Goal: Information Seeking & Learning: Check status

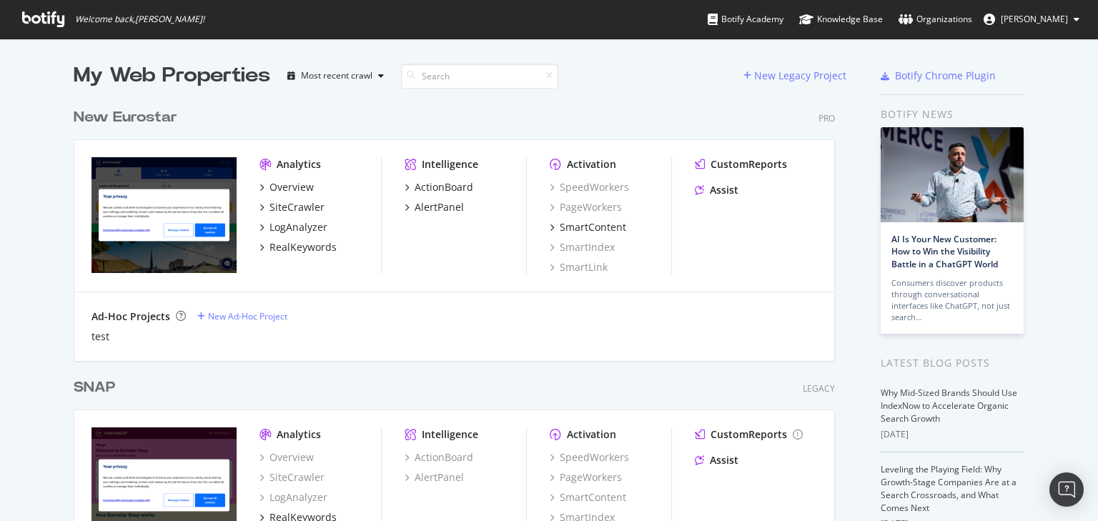
scroll to position [512, 1081]
click at [120, 117] on div "New Eurostar" at bounding box center [126, 117] width 104 height 21
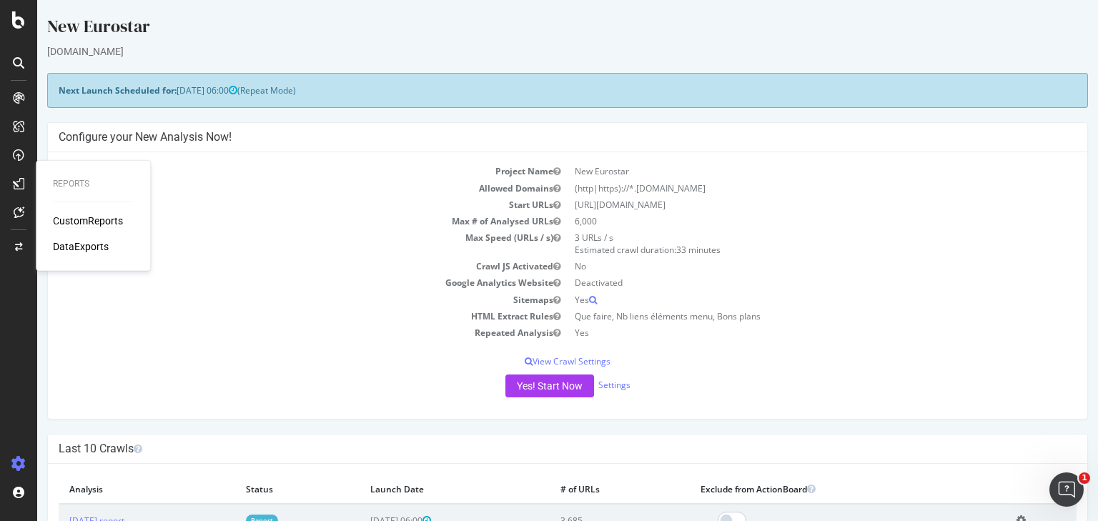
click at [66, 215] on div "CustomReports" at bounding box center [88, 221] width 70 height 14
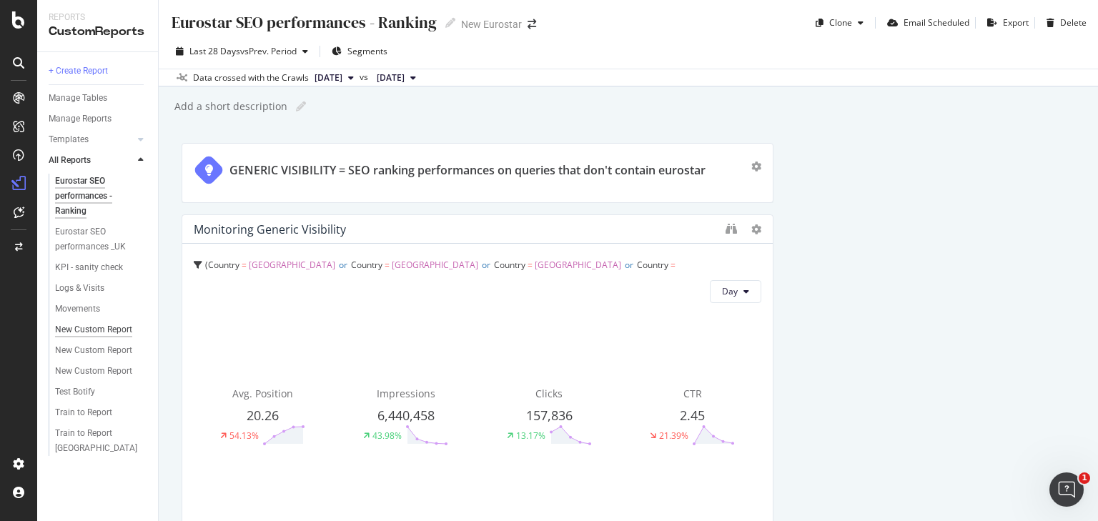
click at [103, 333] on div "New Custom Report" at bounding box center [93, 329] width 77 height 15
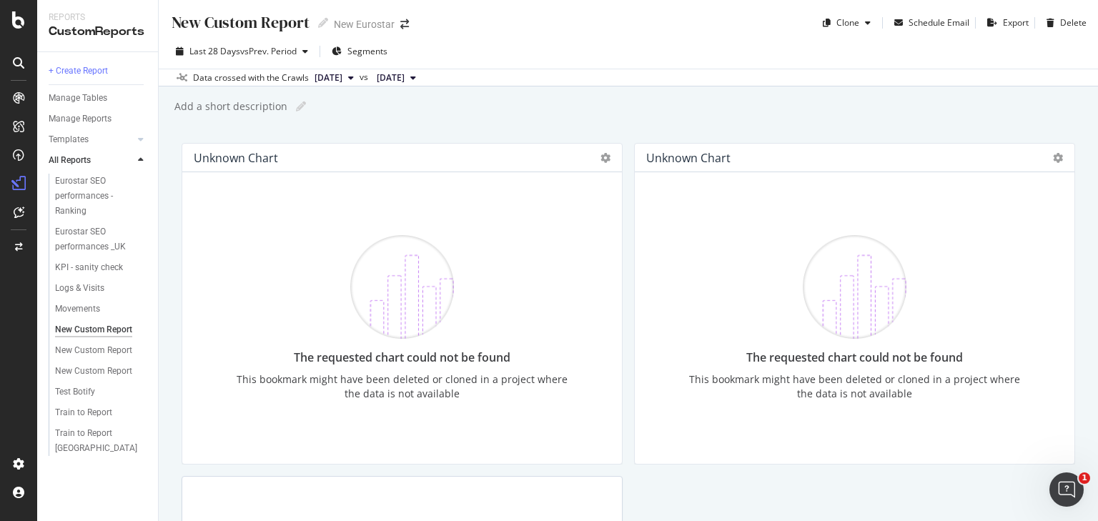
click at [226, 21] on div "New Custom Report" at bounding box center [239, 22] width 139 height 22
type input "W"
type input "Ranking"
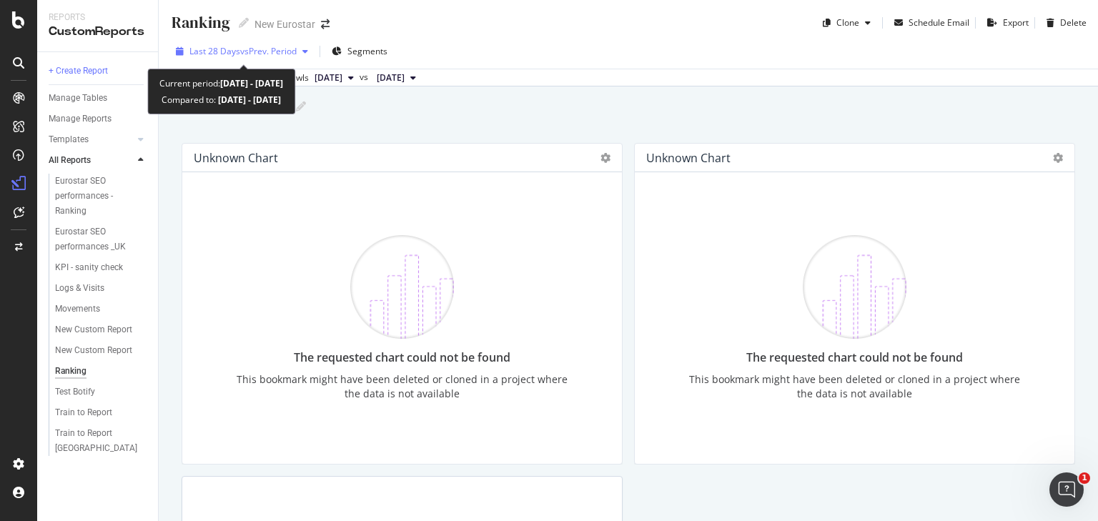
click at [297, 43] on div "Last 28 Days vs Prev. Period" at bounding box center [242, 51] width 144 height 21
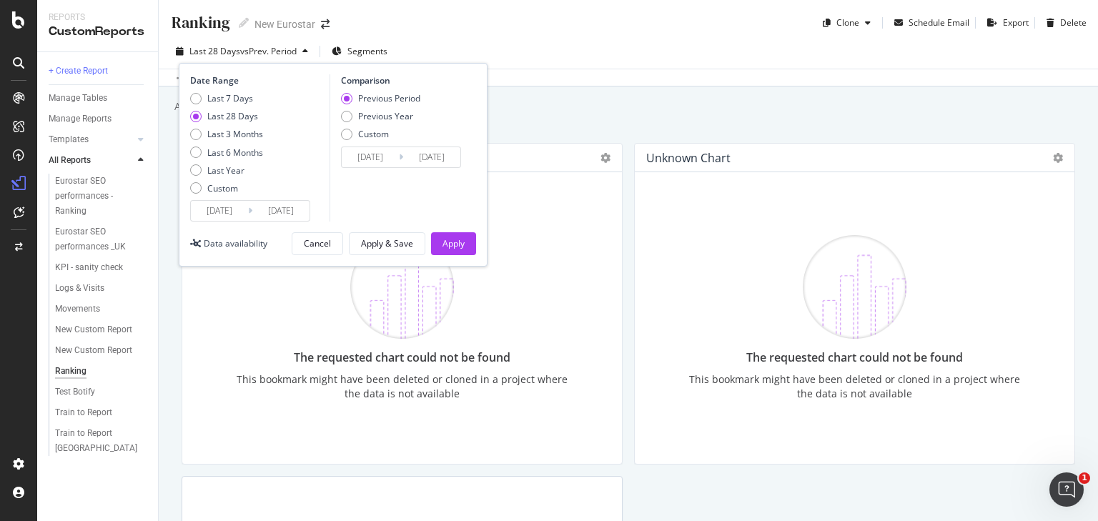
click at [236, 222] on div "Date Range Last 7 Days Last 28 Days Last 3 Months Last 6 Months Last Year Custo…" at bounding box center [333, 165] width 309 height 204
click at [221, 192] on div "Custom" at bounding box center [222, 188] width 31 height 12
click at [232, 203] on input "[DATE]" at bounding box center [219, 211] width 57 height 20
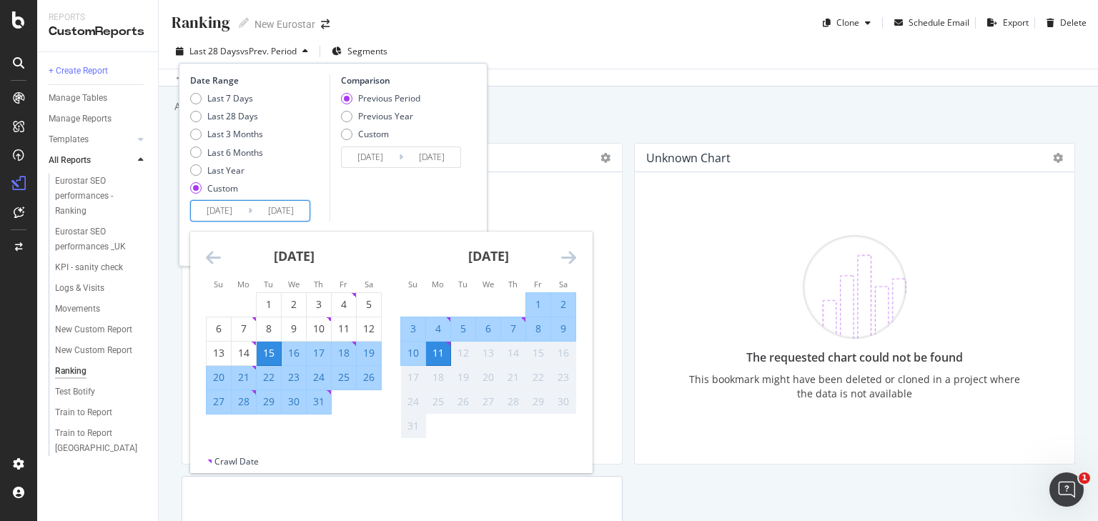
click at [412, 329] on div "3" at bounding box center [413, 329] width 24 height 14
type input "[DATE]"
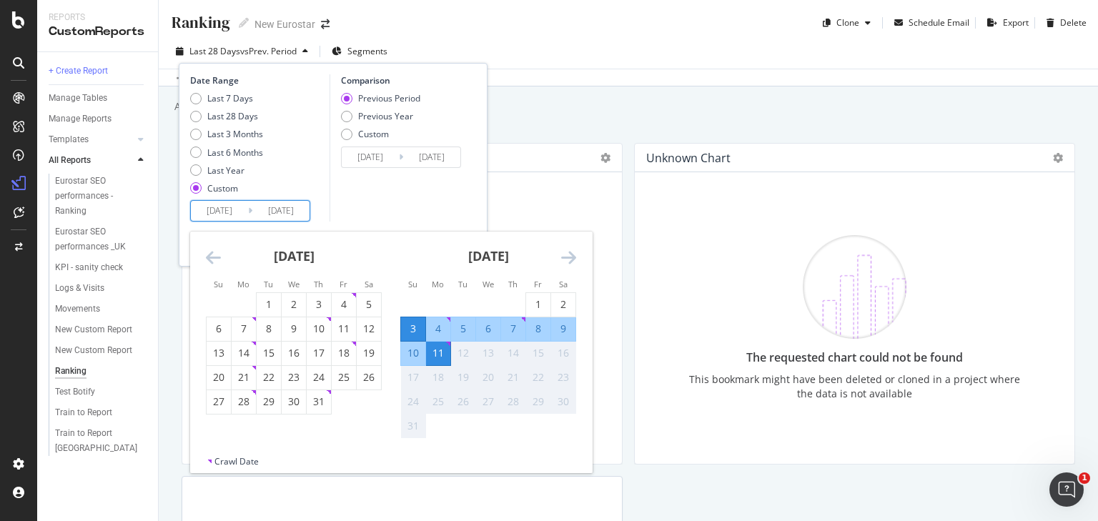
click at [558, 328] on div "9" at bounding box center [563, 329] width 24 height 14
type input "[DATE]"
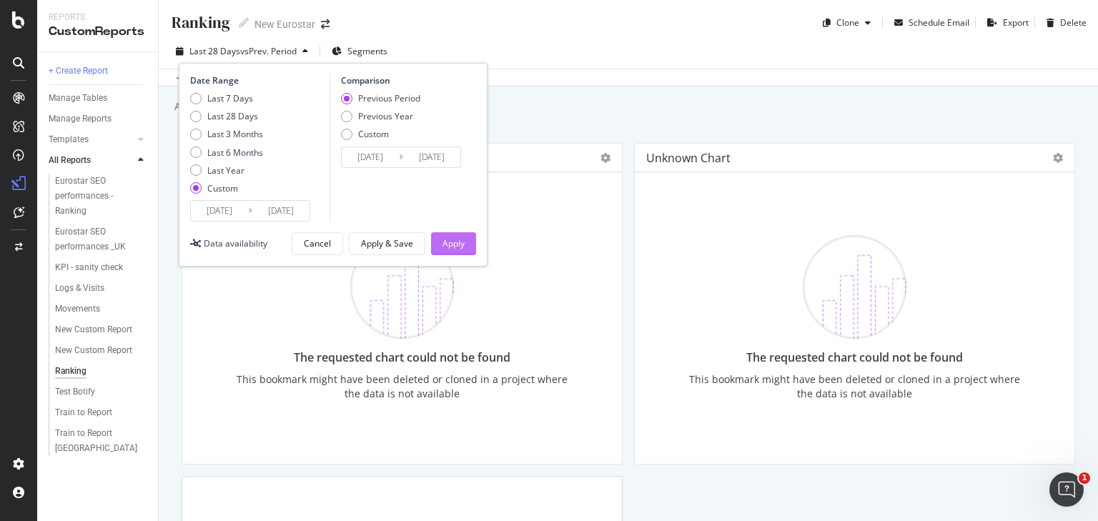
click at [469, 252] on button "Apply" at bounding box center [453, 243] width 45 height 23
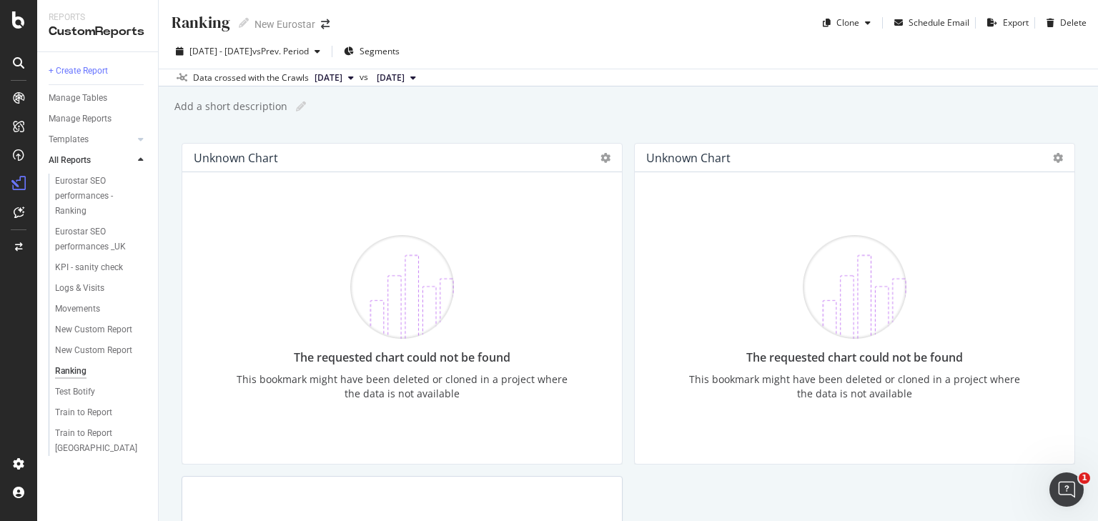
click at [387, 333] on img at bounding box center [402, 287] width 104 height 104
click at [601, 162] on icon at bounding box center [606, 158] width 10 height 10
click at [653, 187] on div "Delete" at bounding box center [633, 179] width 72 height 21
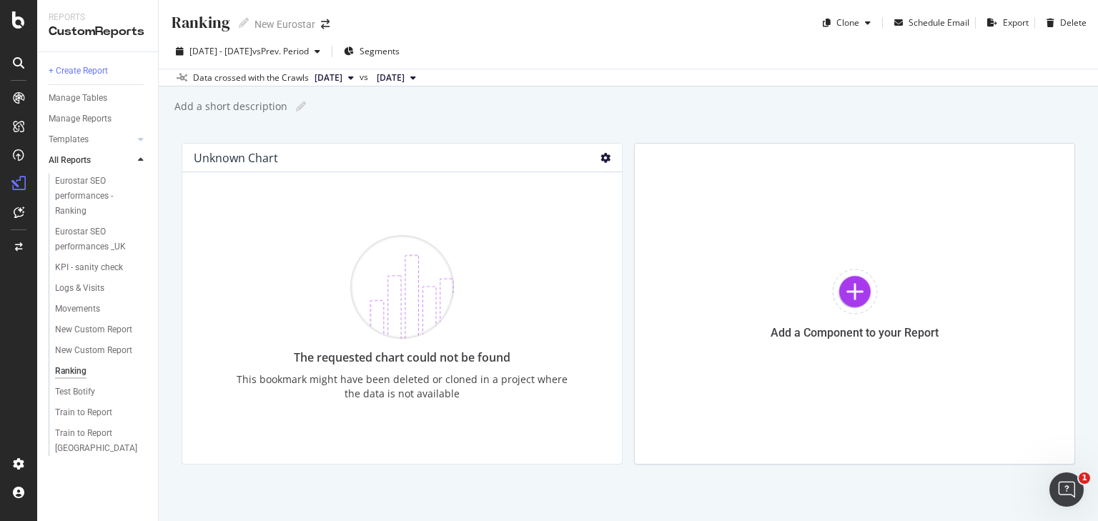
click at [601, 155] on icon at bounding box center [606, 158] width 10 height 10
click at [619, 183] on span at bounding box center [617, 179] width 17 height 17
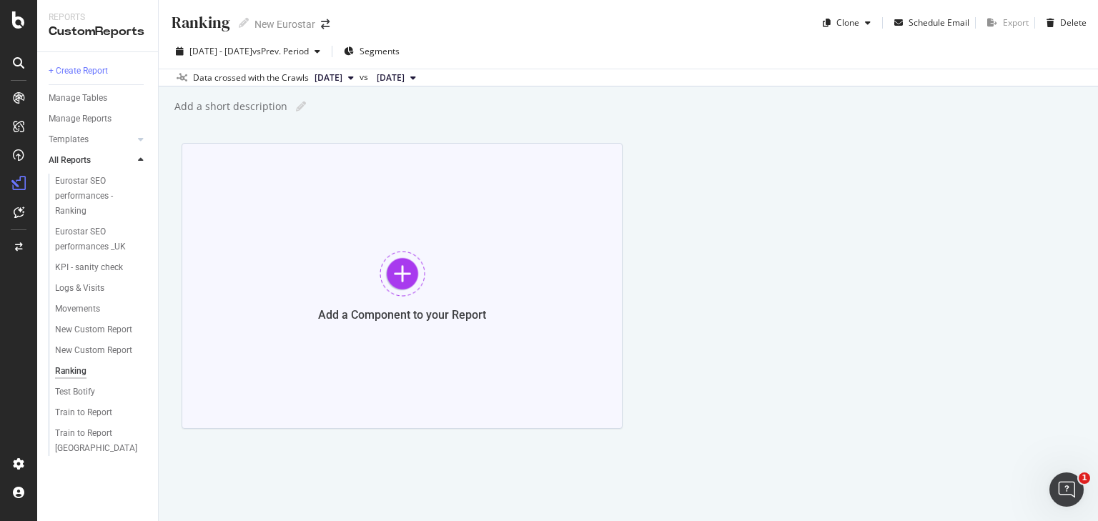
click at [407, 284] on div at bounding box center [403, 274] width 46 height 46
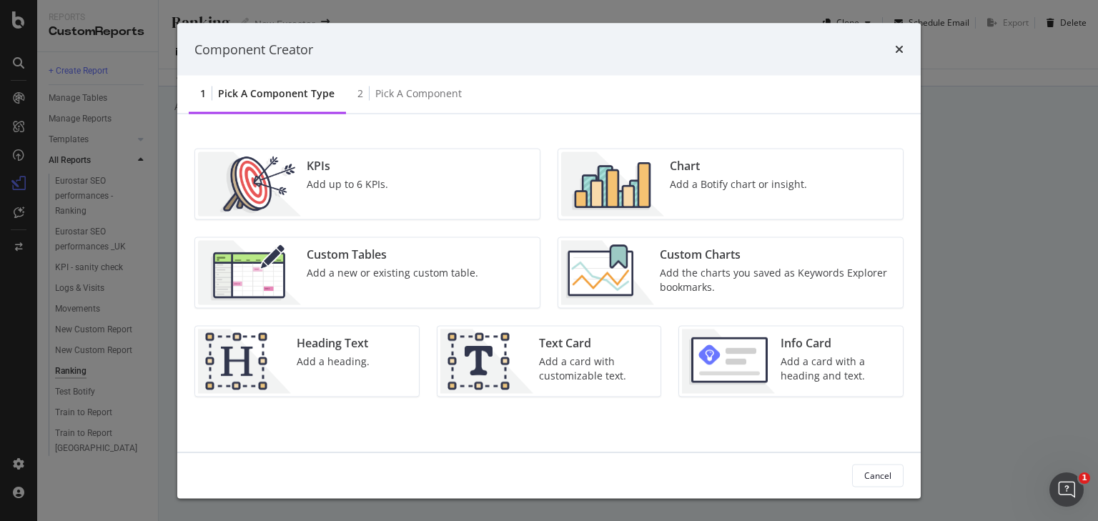
click at [423, 268] on div "Add a new or existing custom table." at bounding box center [393, 273] width 172 height 14
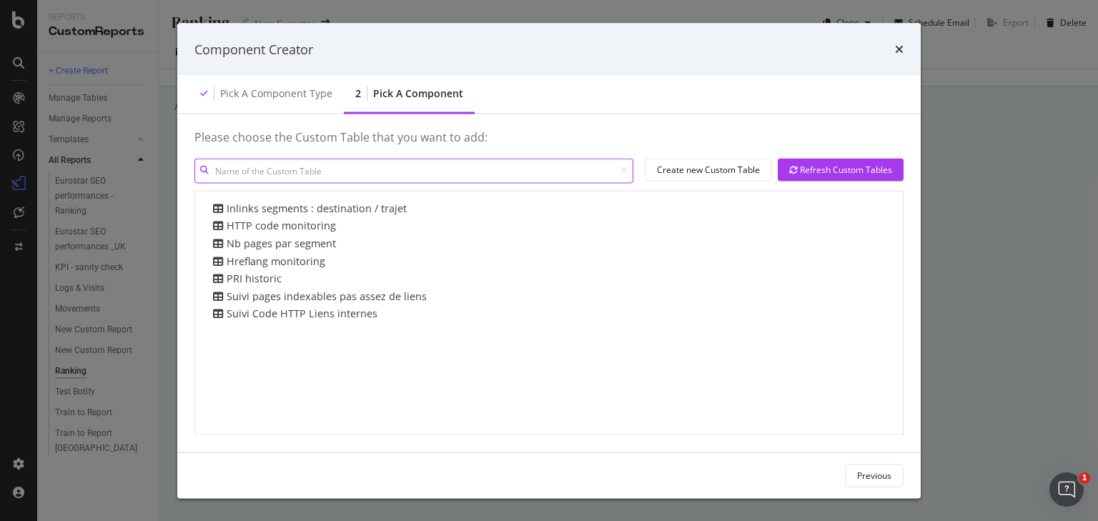
click at [323, 164] on input "modal" at bounding box center [413, 170] width 439 height 25
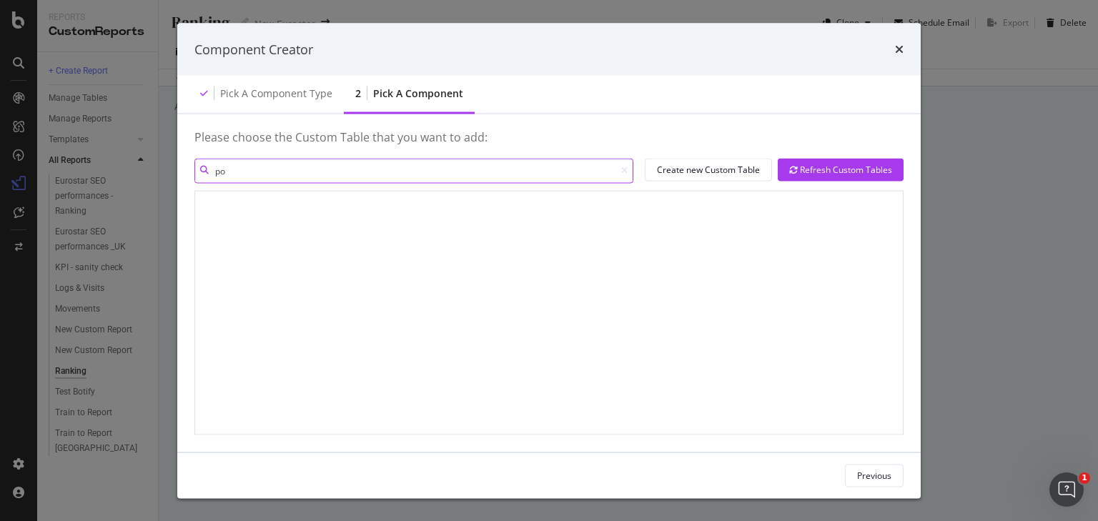
type input "p"
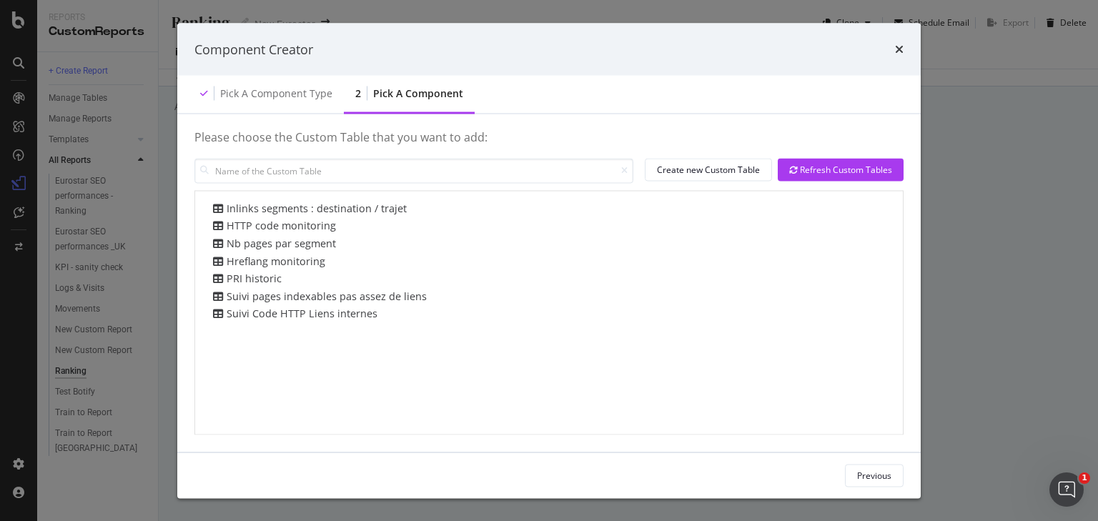
click at [905, 48] on div "Component Creator" at bounding box center [549, 49] width 744 height 53
click at [901, 49] on icon "times" at bounding box center [899, 49] width 9 height 11
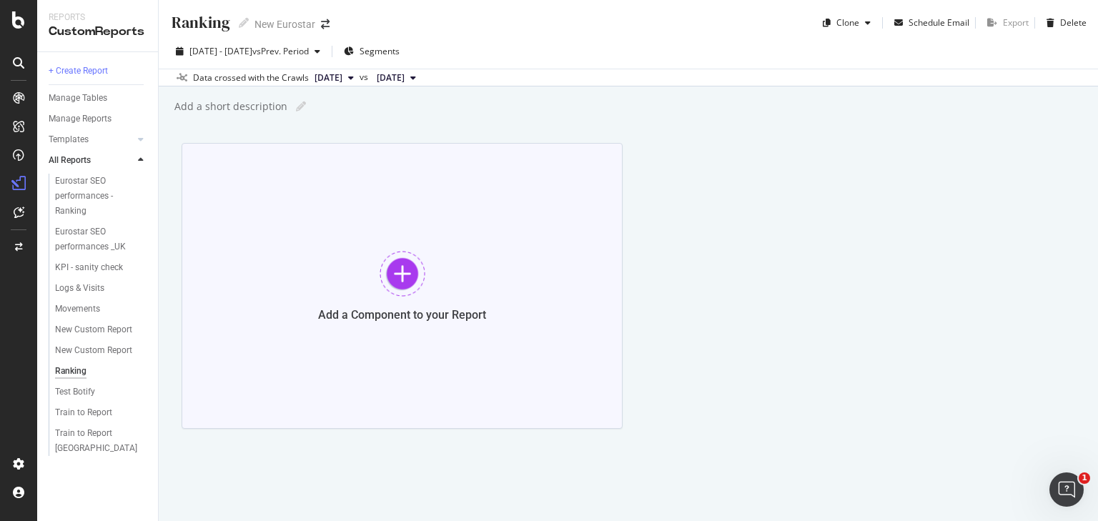
click at [421, 271] on div at bounding box center [403, 274] width 46 height 46
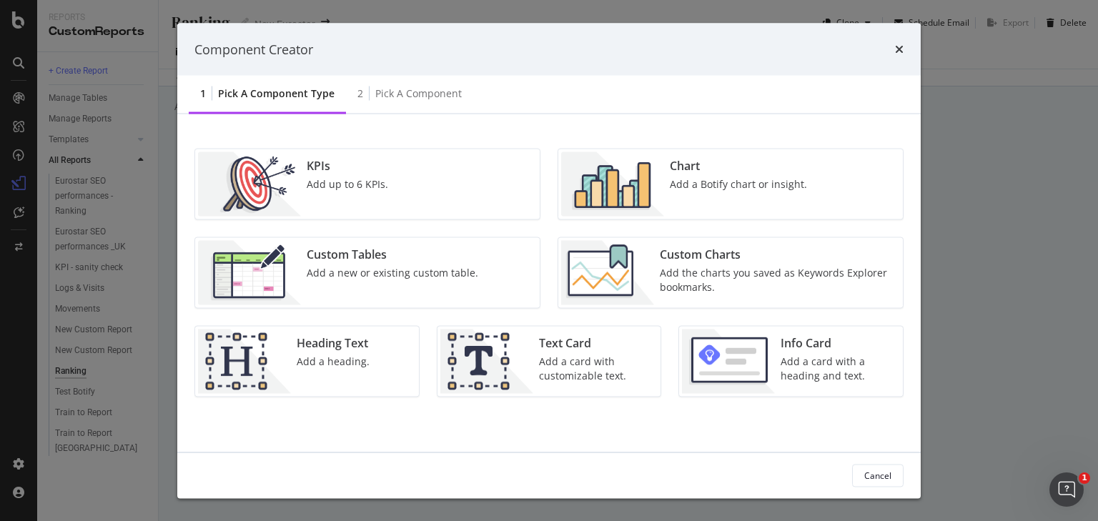
click at [435, 200] on div "KPIs Add up to 6 KPIs." at bounding box center [367, 184] width 345 height 70
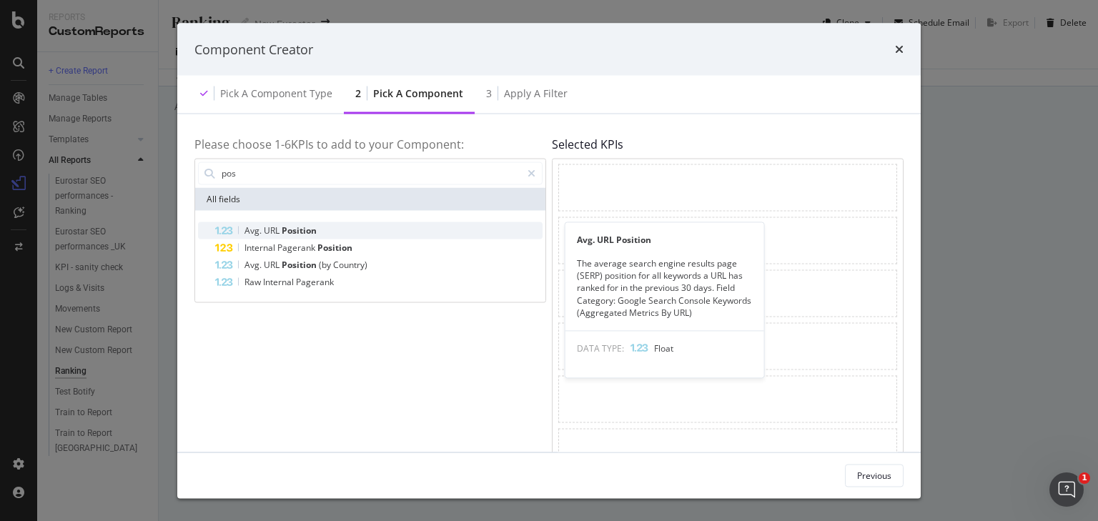
type input "pos"
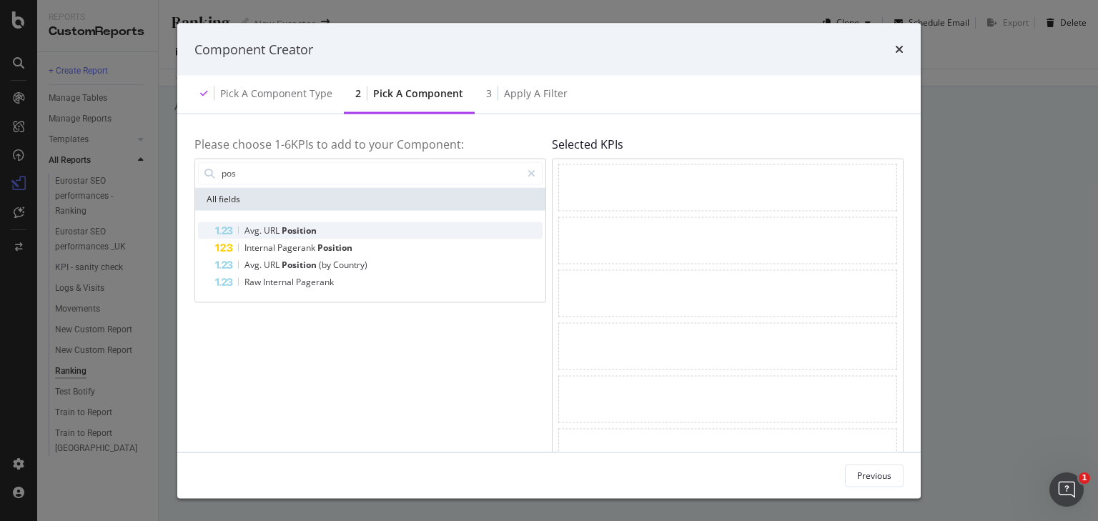
click at [306, 232] on span "Position" at bounding box center [299, 230] width 35 height 12
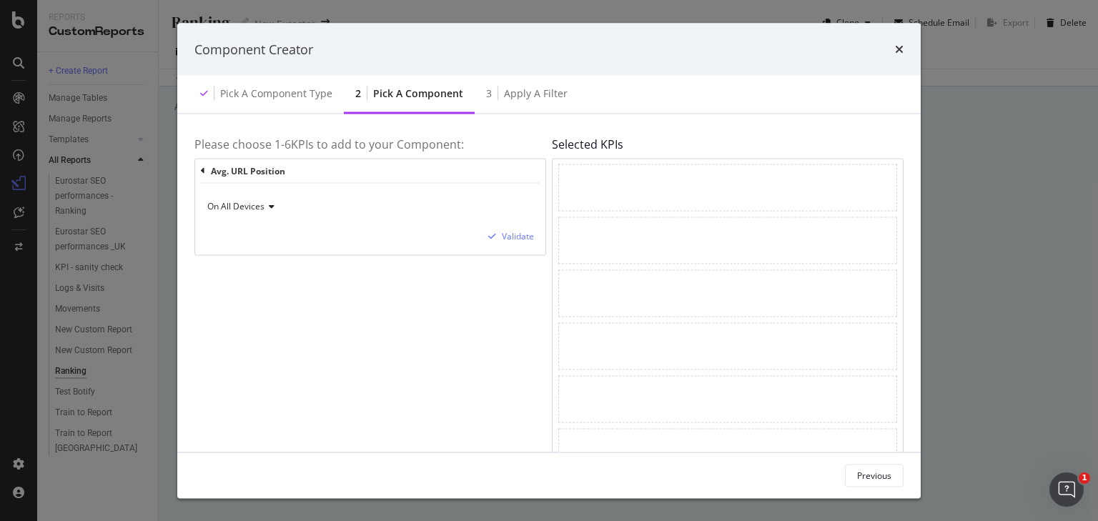
click at [905, 49] on div "Component Creator" at bounding box center [549, 49] width 744 height 53
click at [895, 49] on icon "times" at bounding box center [899, 49] width 9 height 11
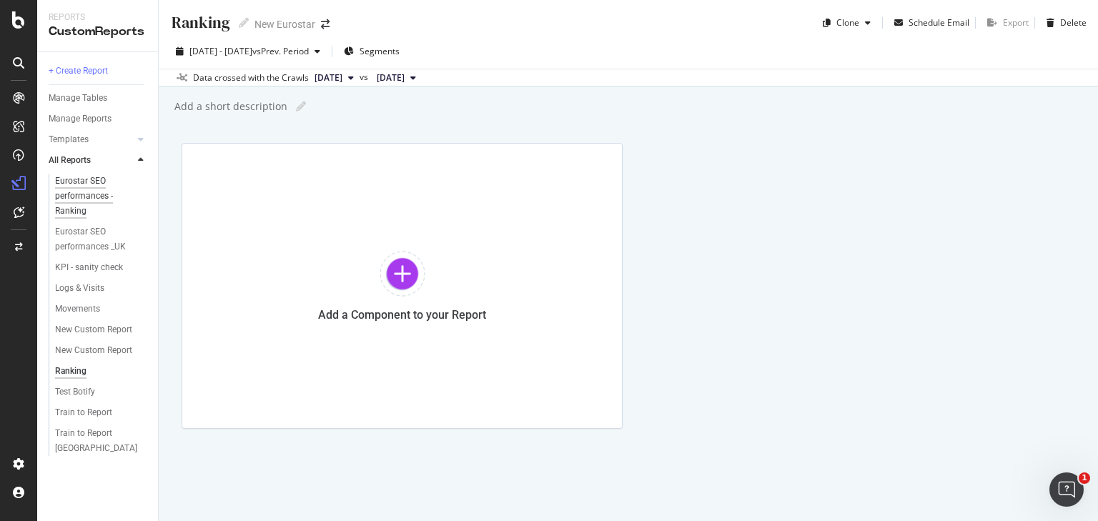
click at [76, 189] on div "Eurostar SEO performances - Ranking" at bounding box center [97, 196] width 84 height 45
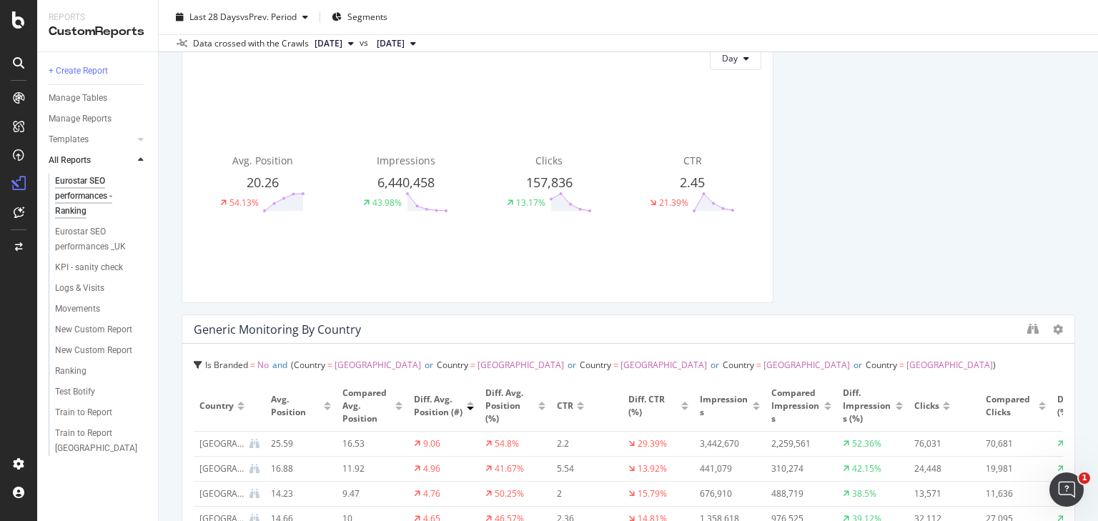
scroll to position [343, 0]
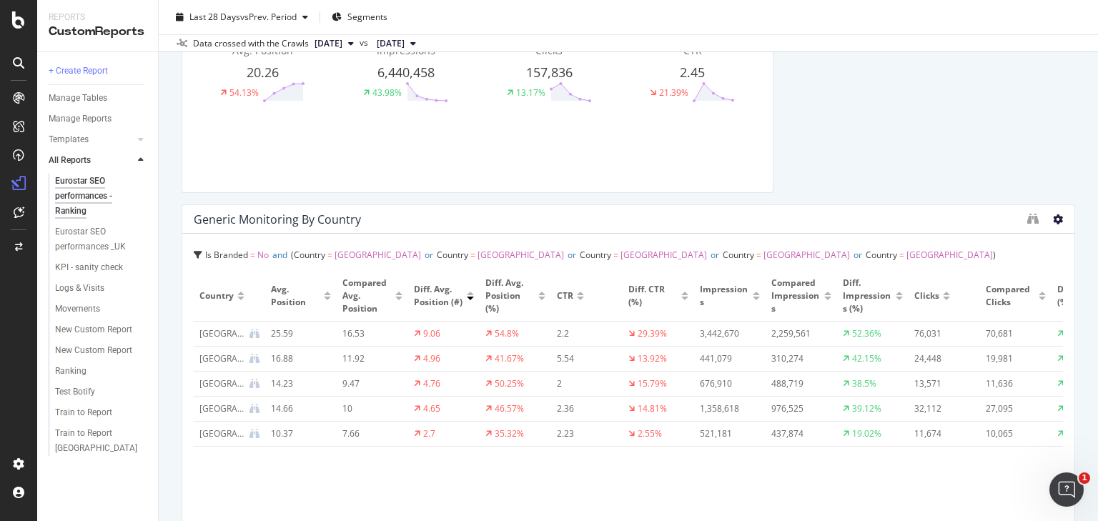
click at [1053, 218] on icon at bounding box center [1058, 220] width 10 height 10
click at [763, 227] on div "Generic Monitoring by country" at bounding box center [628, 219] width 892 height 29
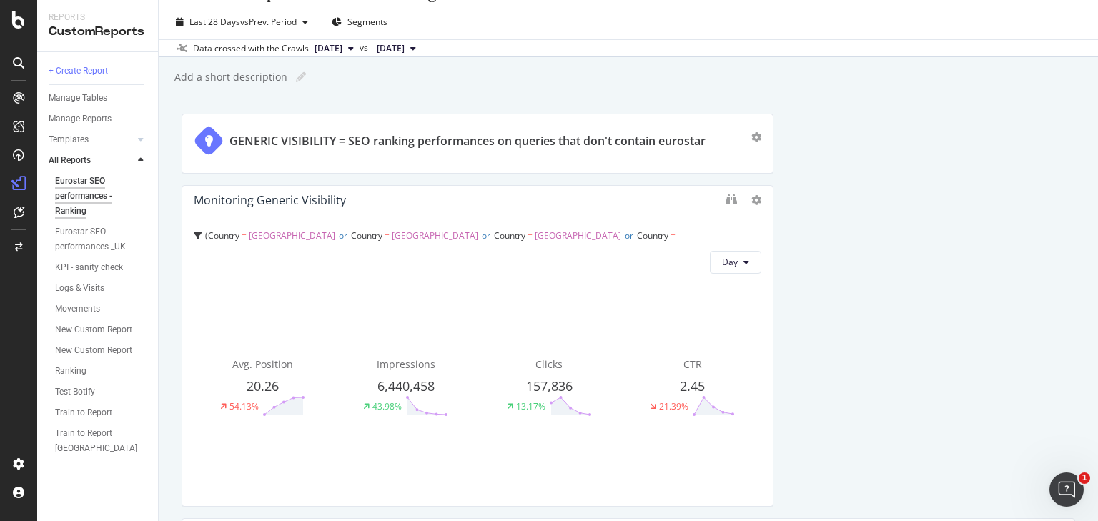
scroll to position [0, 0]
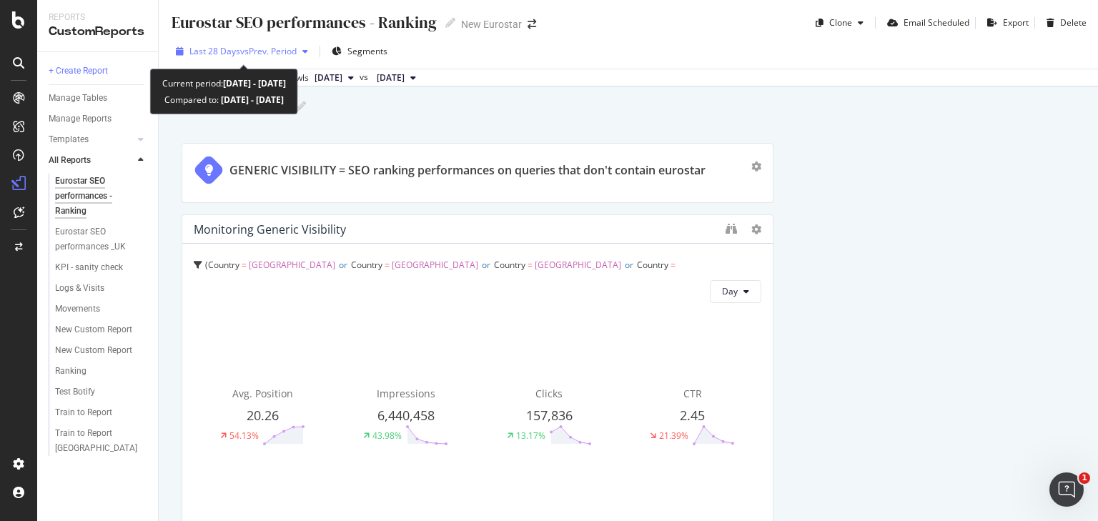
click at [238, 50] on span "Last 28 Days" at bounding box center [214, 51] width 51 height 12
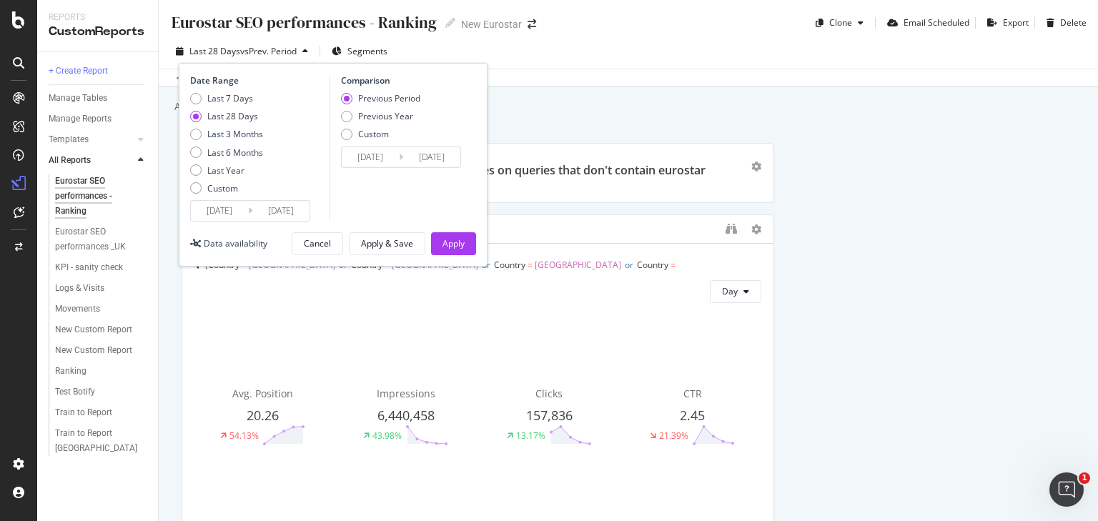
click at [221, 207] on input "[DATE]" at bounding box center [219, 211] width 57 height 20
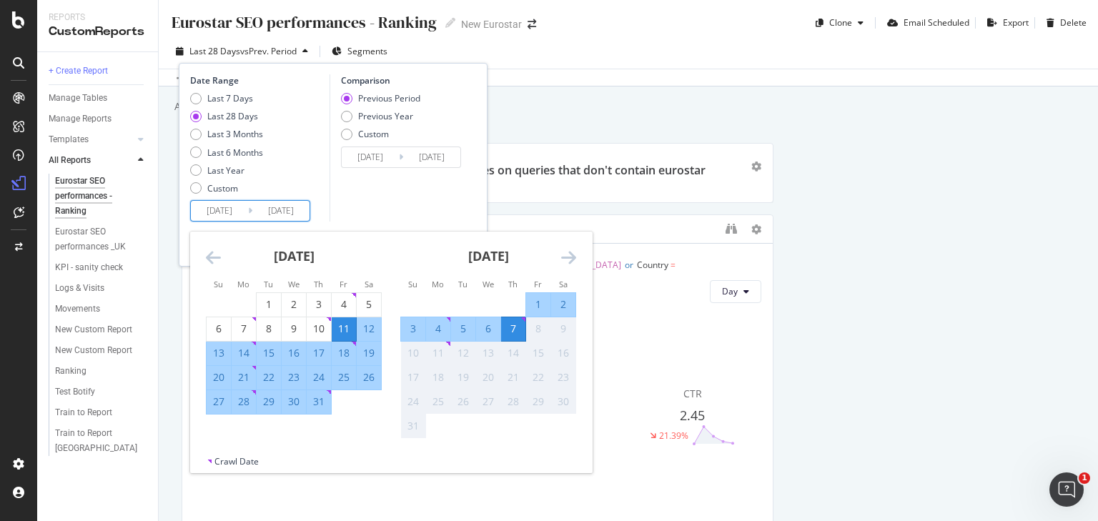
click at [406, 320] on div "3" at bounding box center [413, 329] width 24 height 24
type input "[DATE]"
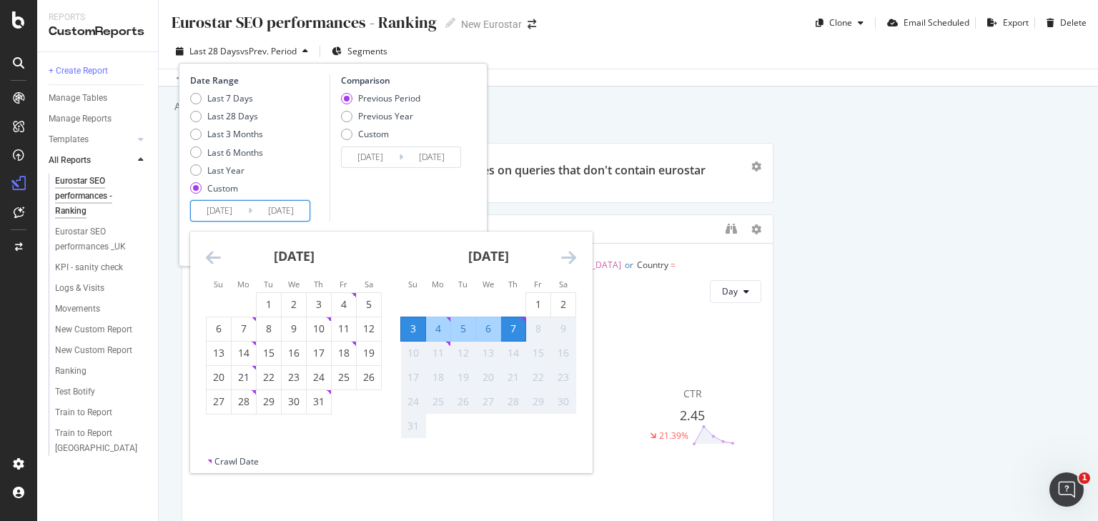
click at [561, 326] on div "9" at bounding box center [563, 329] width 24 height 14
click at [209, 403] on div "27" at bounding box center [219, 402] width 24 height 14
type input "[DATE]"
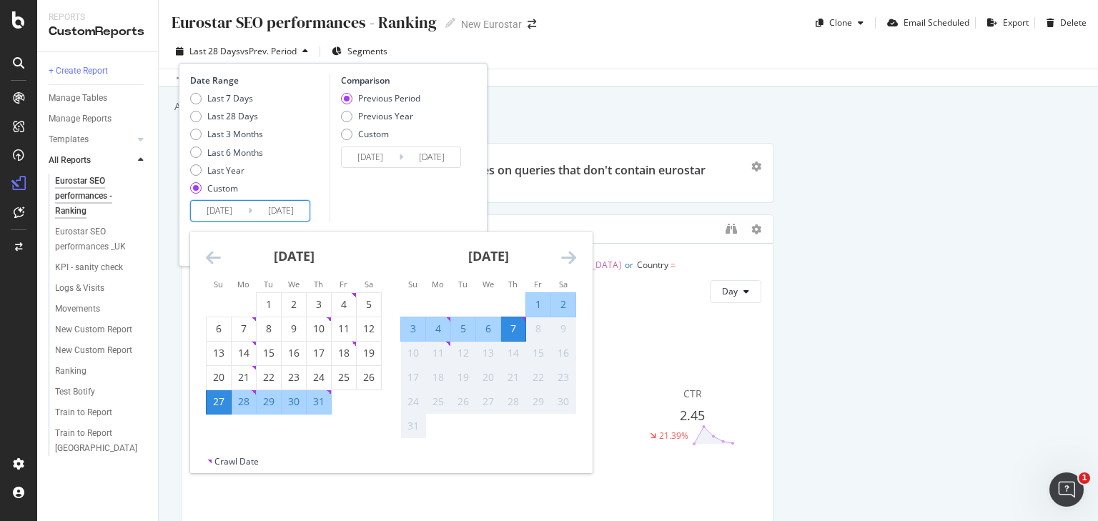
click at [563, 303] on div "2" at bounding box center [563, 304] width 24 height 14
type input "[DATE]"
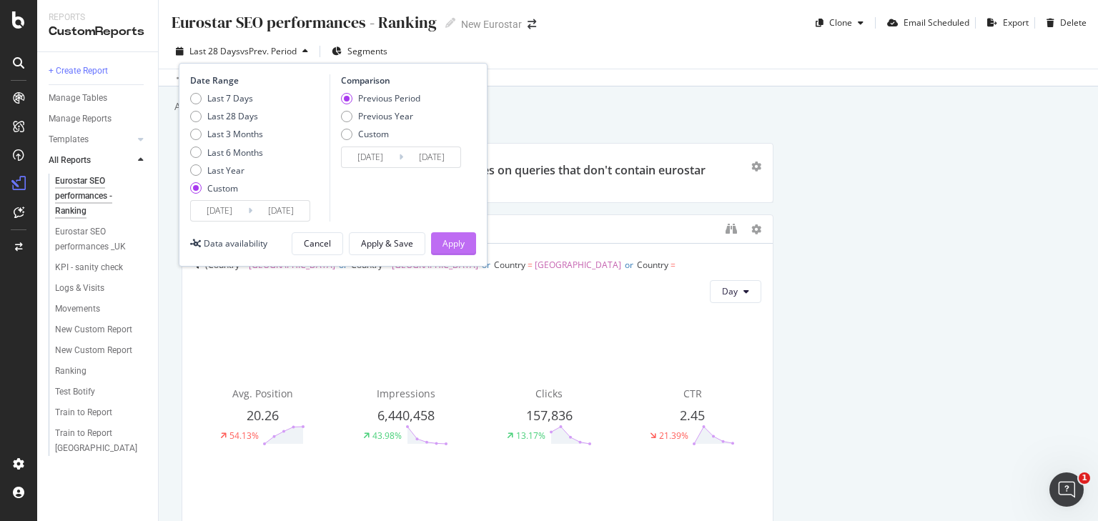
click at [460, 237] on div "Apply" at bounding box center [454, 243] width 22 height 12
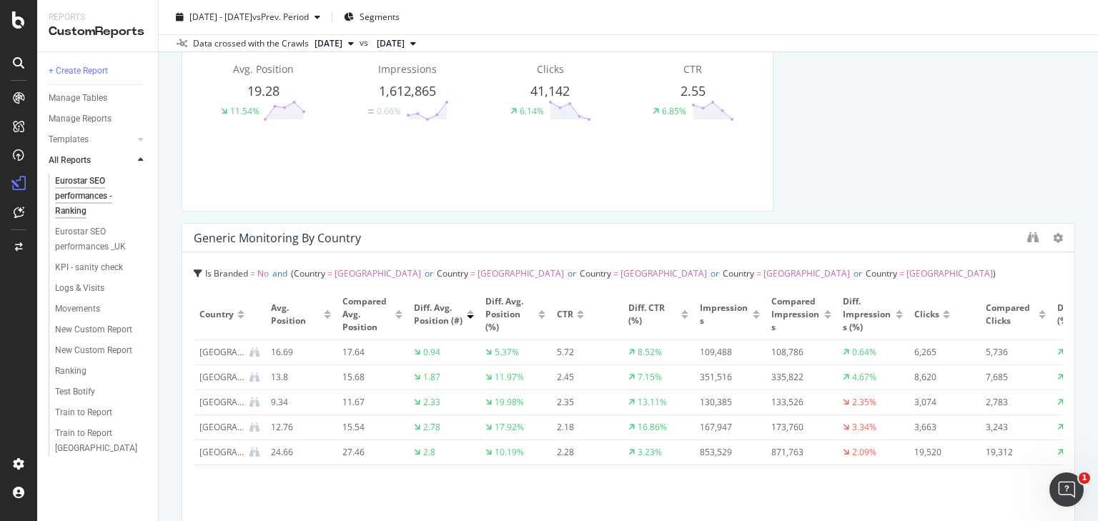
scroll to position [343, 0]
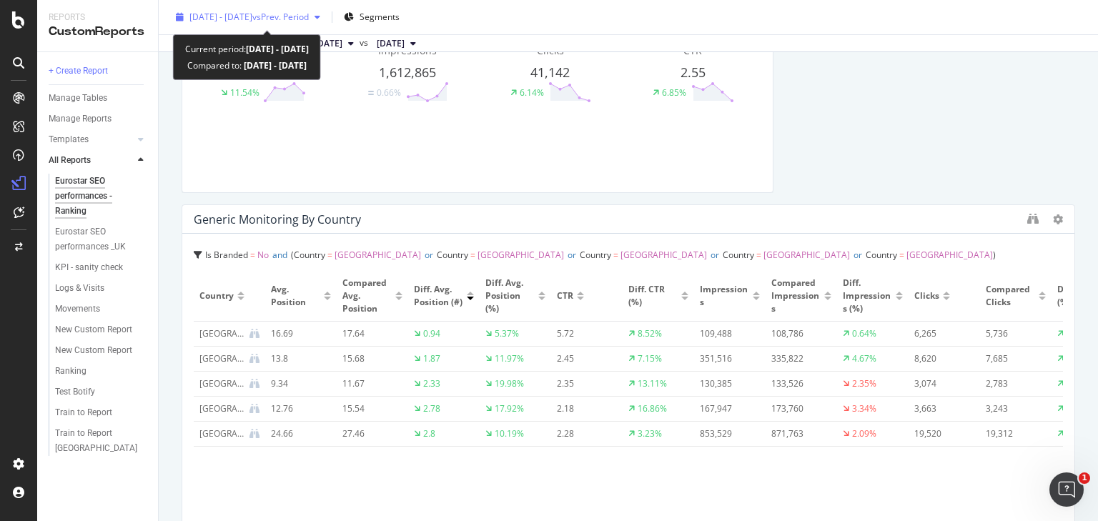
click at [252, 17] on span "[DATE] - [DATE]" at bounding box center [220, 17] width 63 height 12
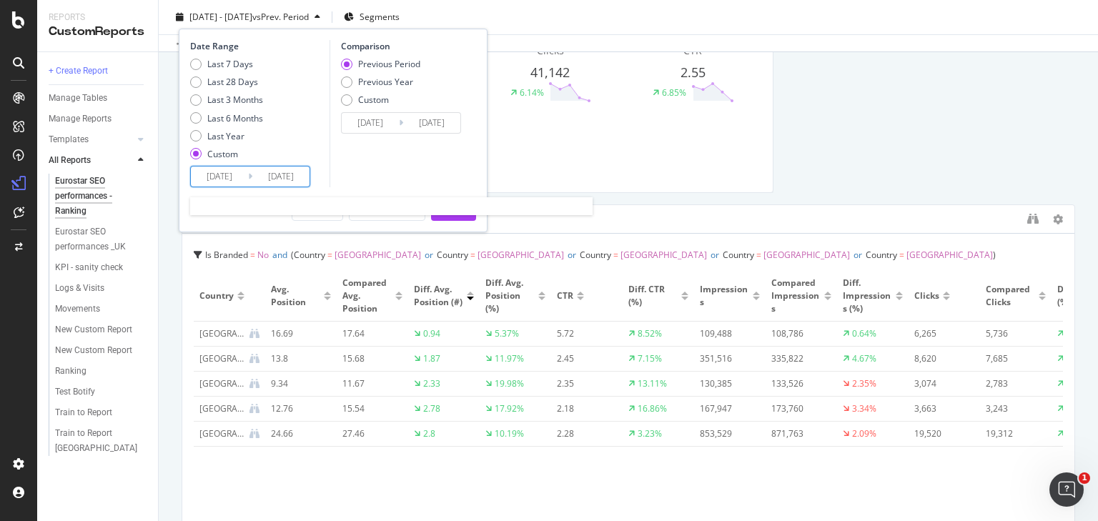
click at [222, 177] on input "[DATE]" at bounding box center [219, 177] width 57 height 20
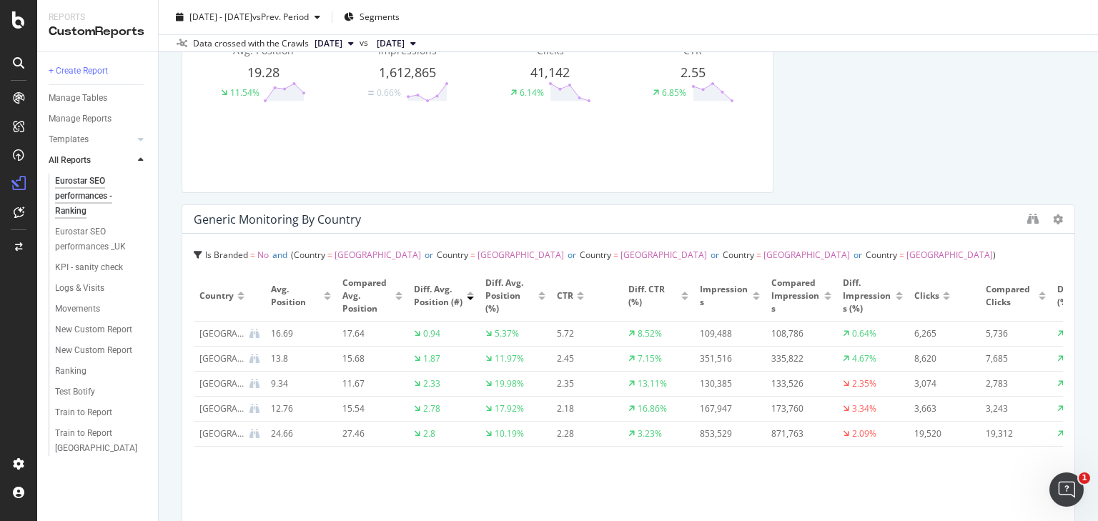
click at [1053, 219] on icon at bounding box center [1058, 220] width 10 height 10
click at [926, 232] on div "Generic Monitoring by country" at bounding box center [628, 219] width 892 height 29
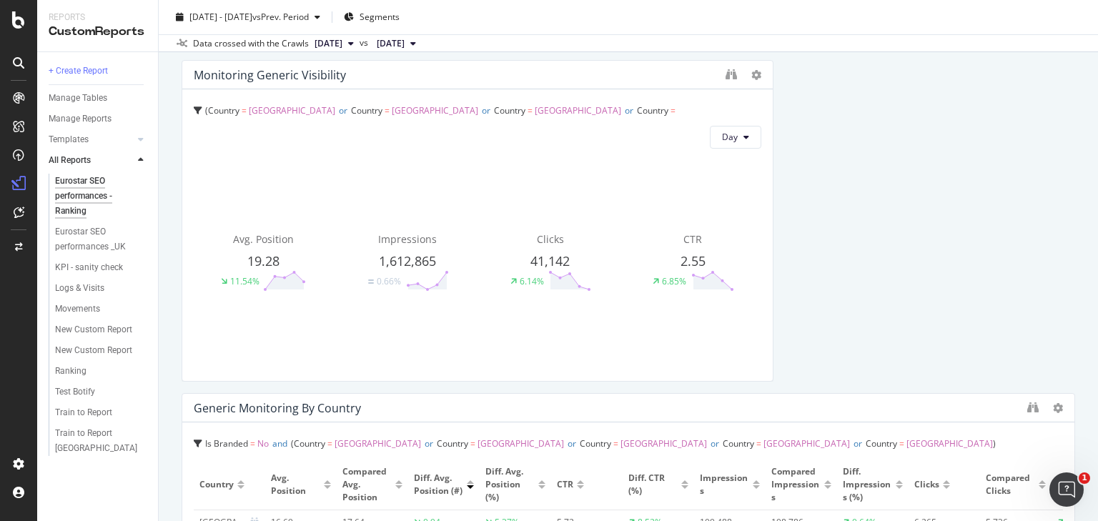
scroll to position [0, 0]
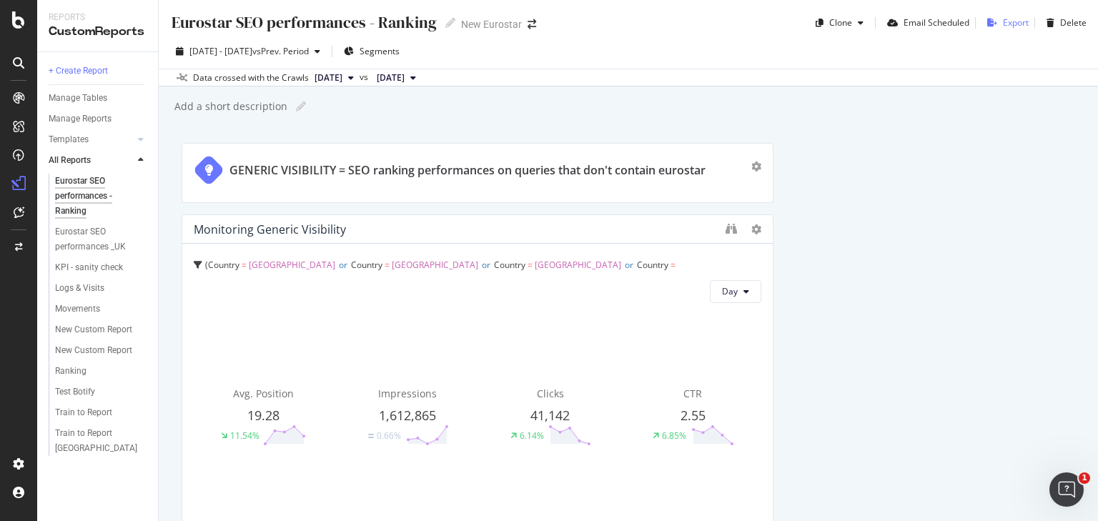
click at [1012, 27] on div "Export" at bounding box center [1016, 22] width 26 height 12
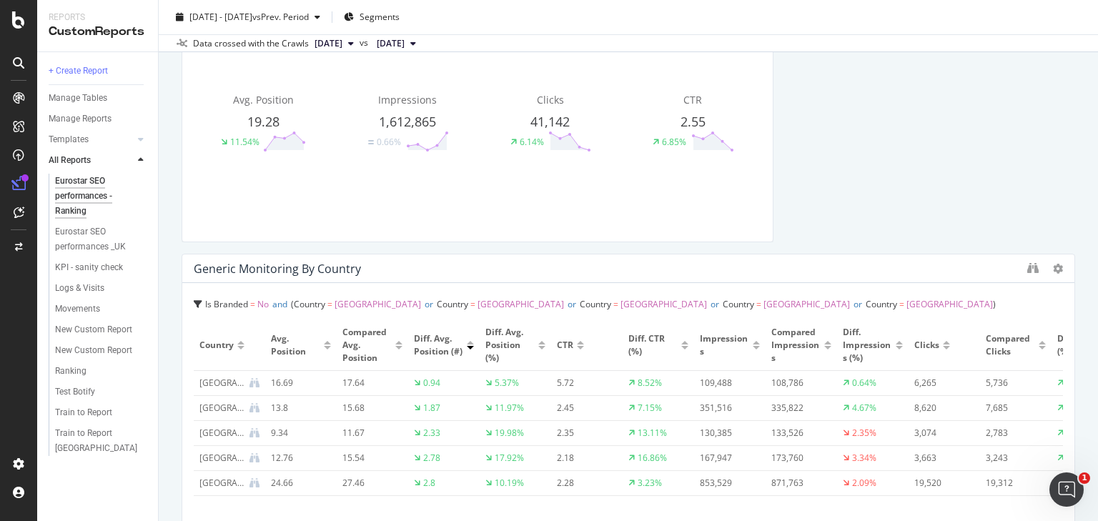
scroll to position [458, 0]
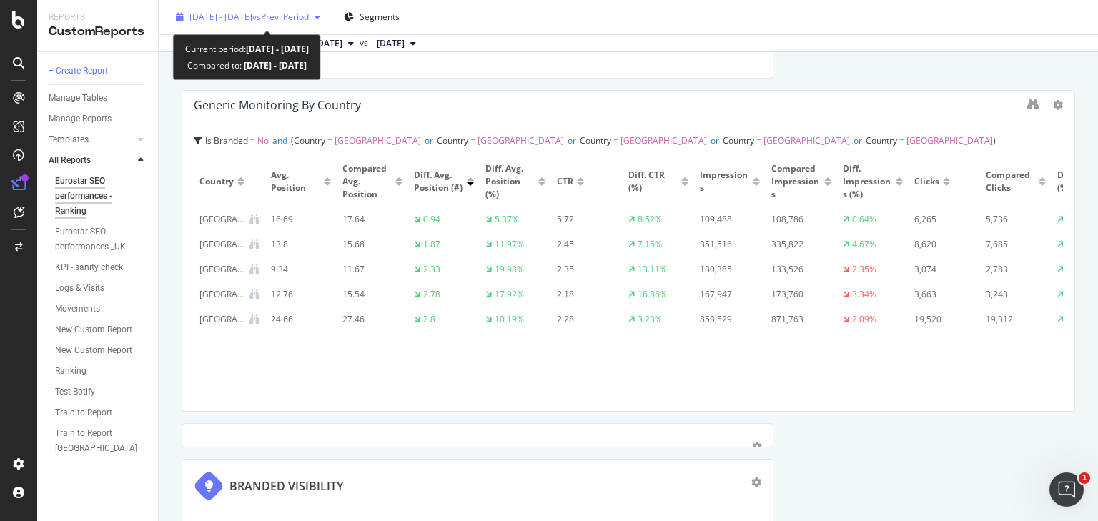
click at [252, 17] on span "[DATE] - [DATE]" at bounding box center [220, 17] width 63 height 12
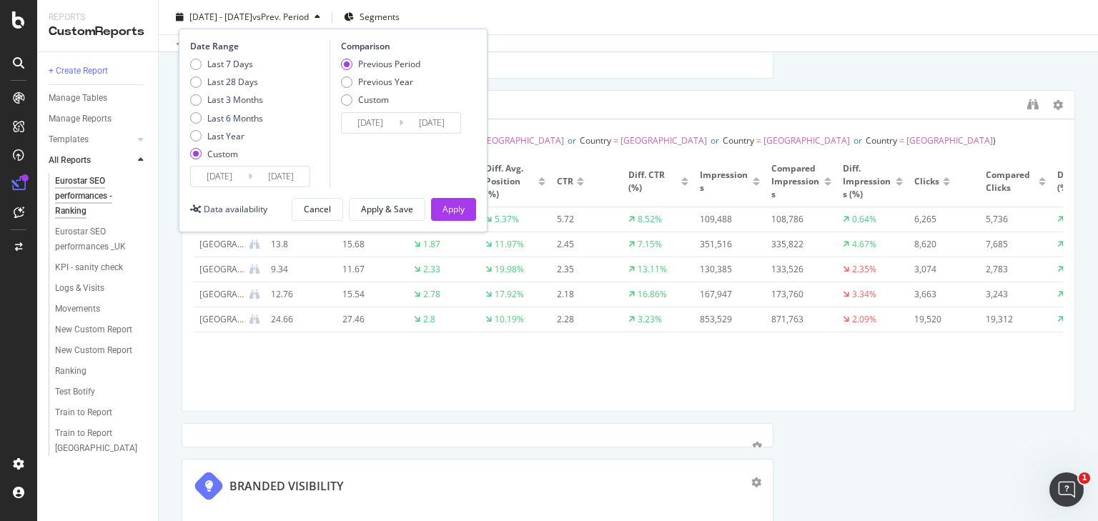
click at [222, 177] on input "[DATE]" at bounding box center [219, 177] width 57 height 20
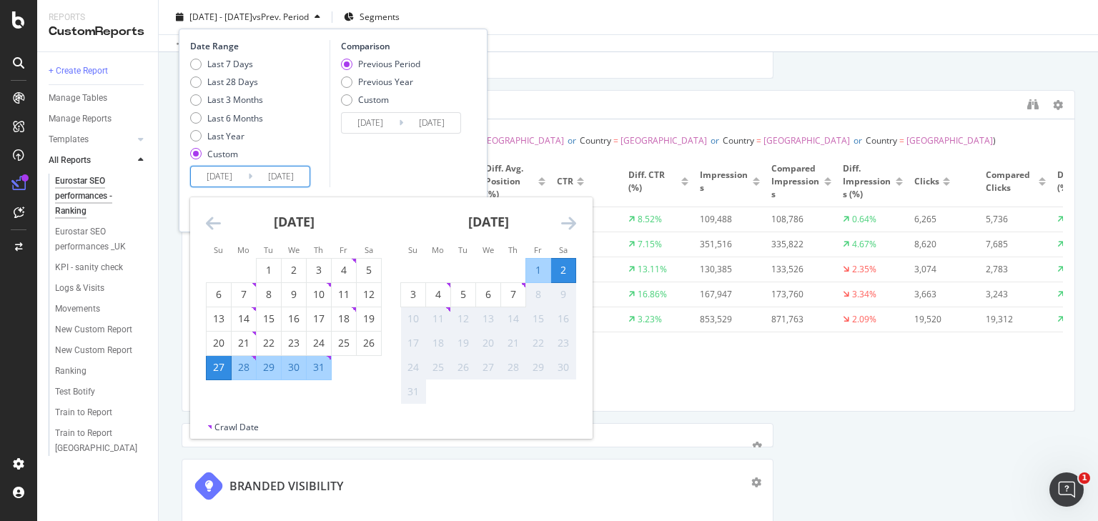
click at [246, 365] on div "28" at bounding box center [244, 367] width 24 height 14
type input "[DATE]"
click at [572, 269] on div "2" at bounding box center [563, 270] width 24 height 14
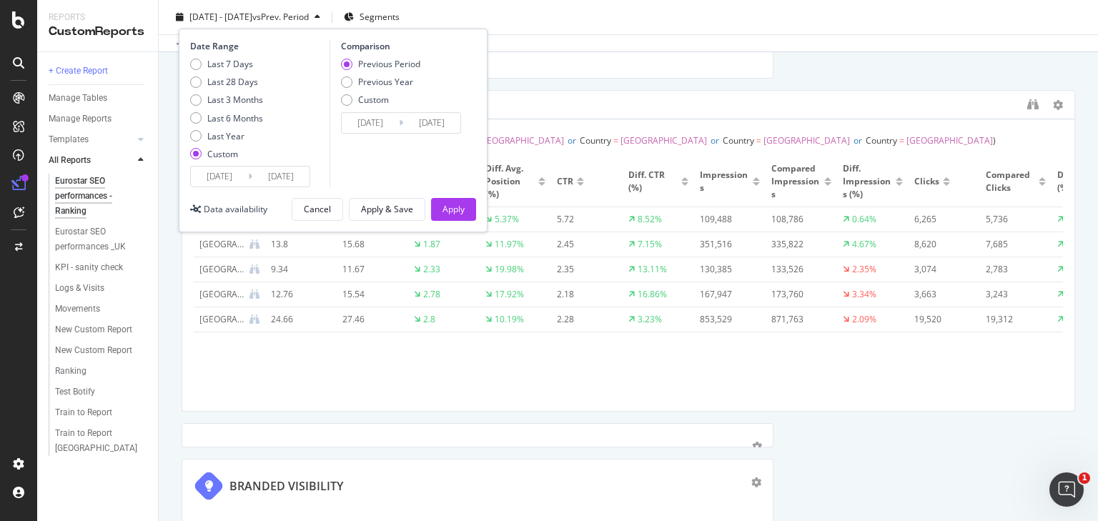
click at [214, 175] on input "[DATE]" at bounding box center [219, 177] width 57 height 20
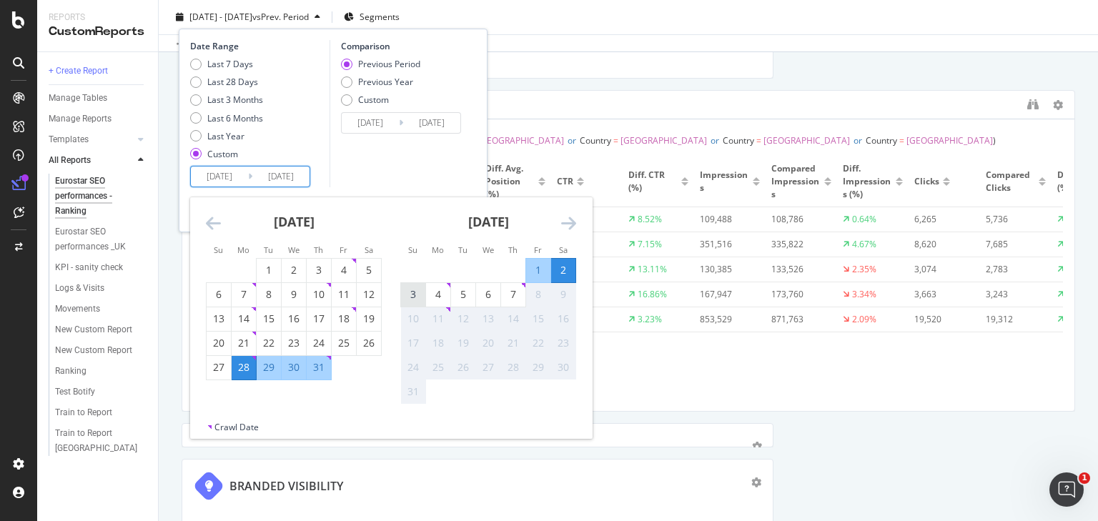
click at [411, 297] on div "3" at bounding box center [413, 294] width 24 height 14
type input "[DATE]"
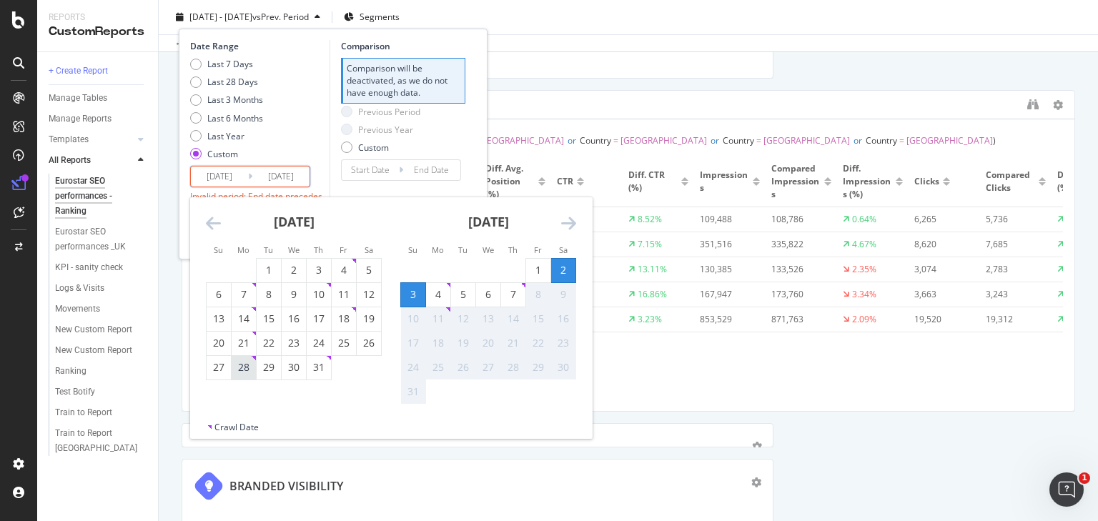
click at [242, 366] on div "28" at bounding box center [244, 367] width 24 height 14
type input "[DATE]"
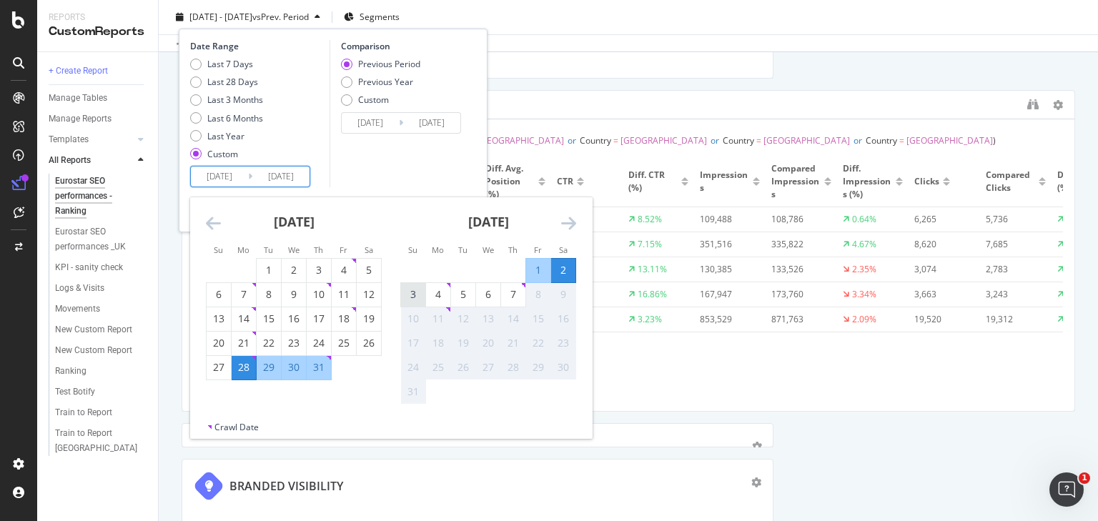
click at [415, 299] on div "3" at bounding box center [413, 294] width 24 height 14
type input "[DATE]"
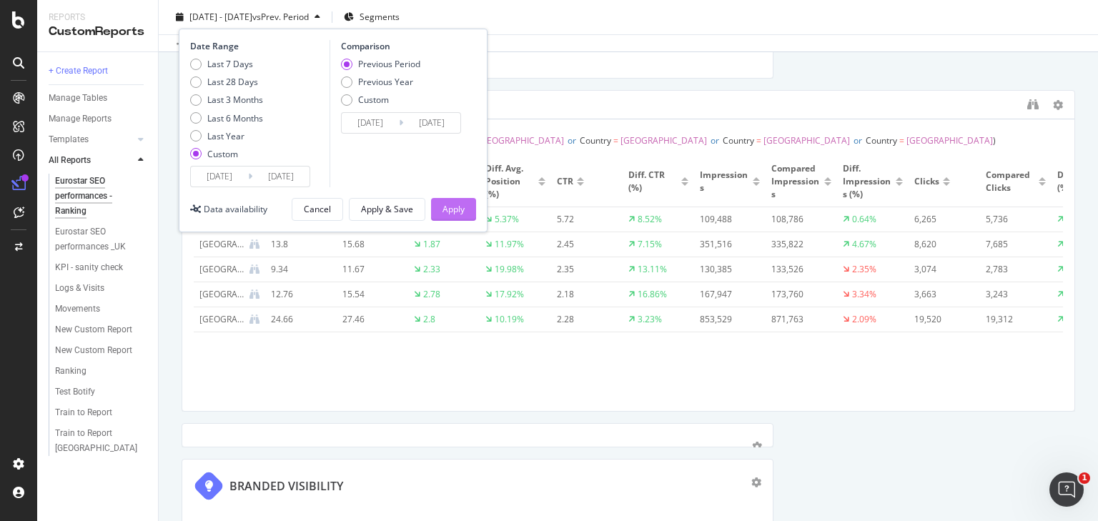
click at [457, 209] on div "Apply" at bounding box center [454, 209] width 22 height 12
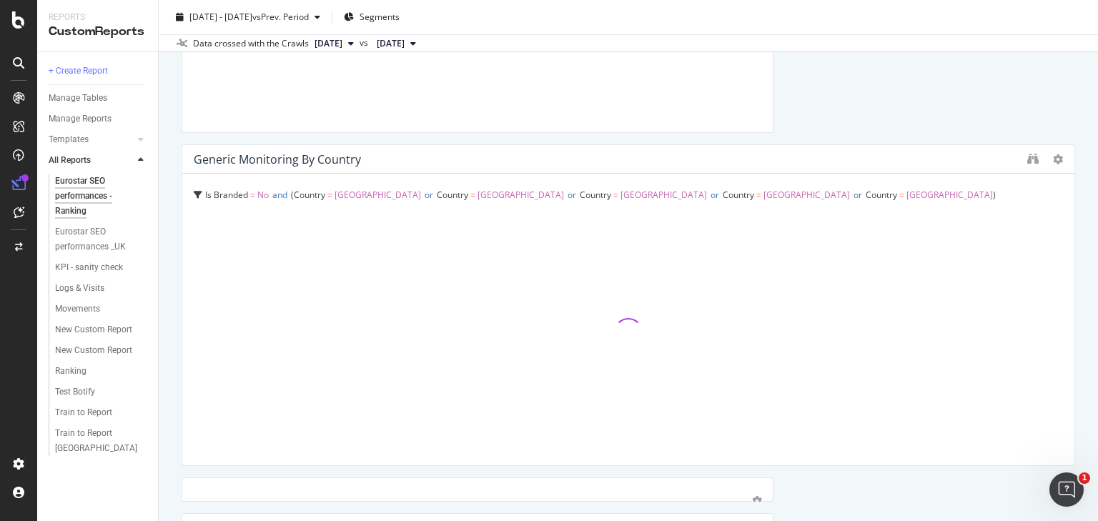
scroll to position [400, 0]
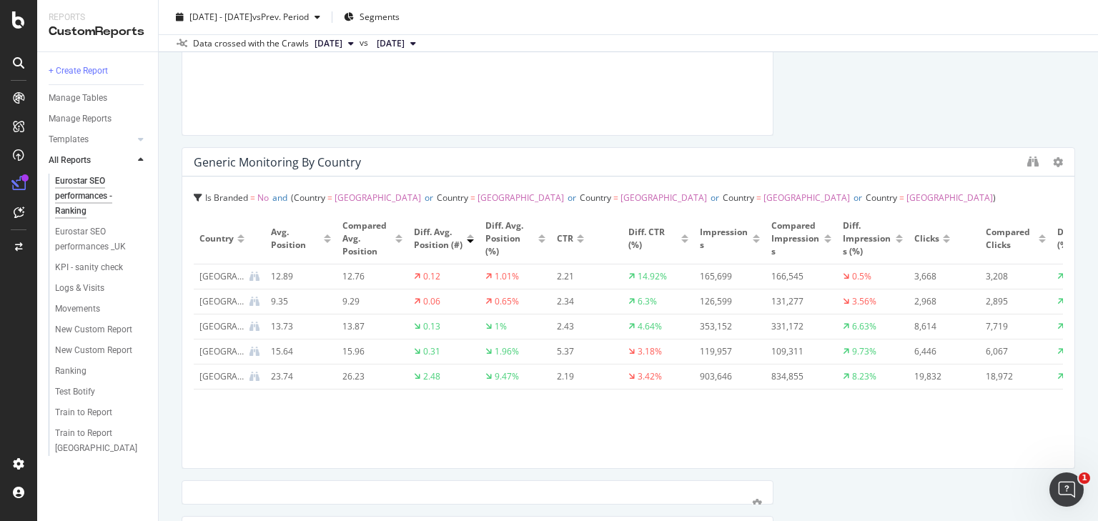
click at [255, 197] on span "Is Branded = No" at bounding box center [237, 198] width 64 height 12
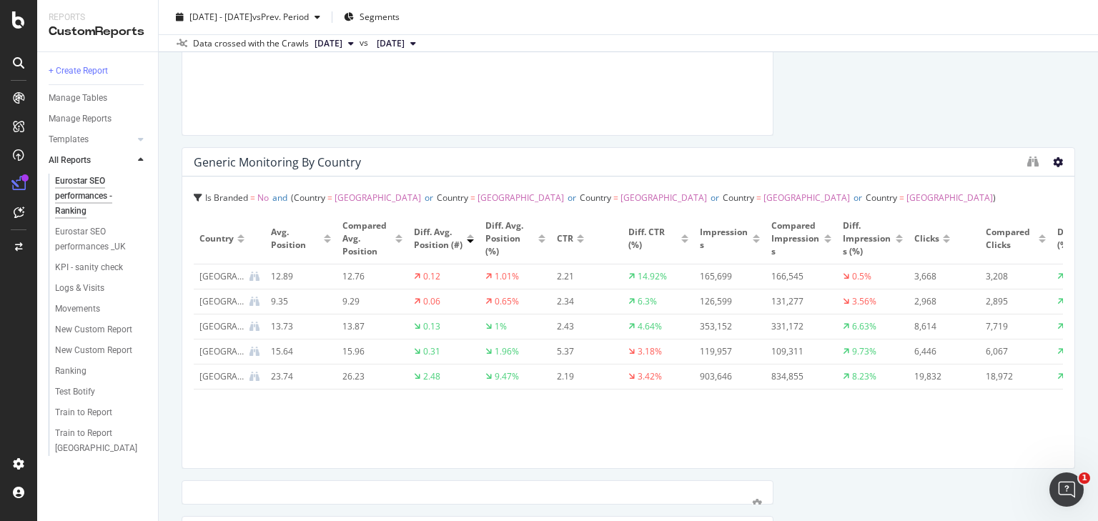
click at [1053, 165] on icon at bounding box center [1058, 162] width 10 height 10
click at [489, 172] on div "Generic Monitoring by country" at bounding box center [628, 162] width 892 height 29
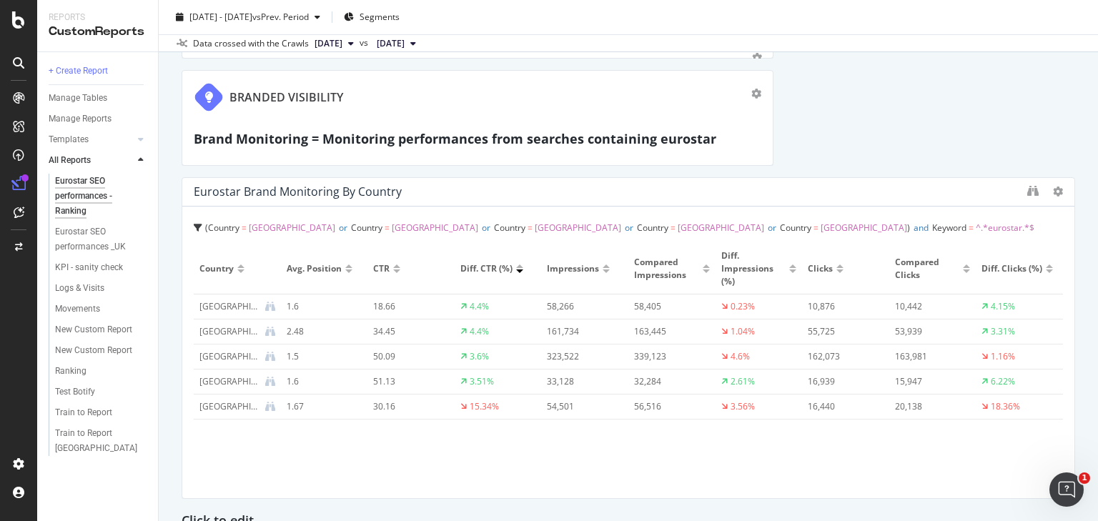
scroll to position [858, 0]
